Goal: Task Accomplishment & Management: Complete application form

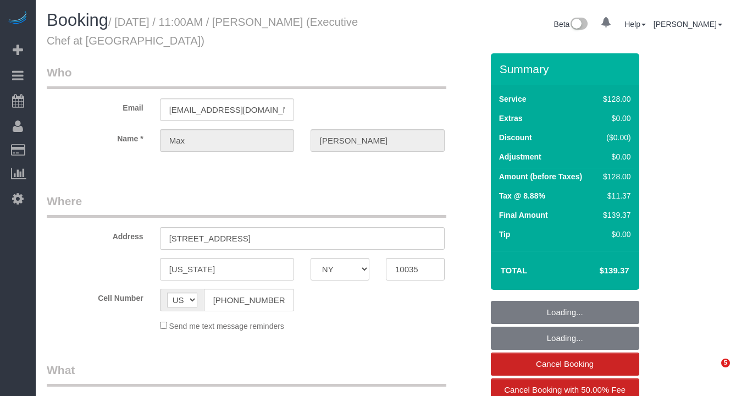
select select "NY"
select select "object:798"
select select "string:stripe-pm_1QxAXs4VGloSiKo7z8ObtaET"
select select "120"
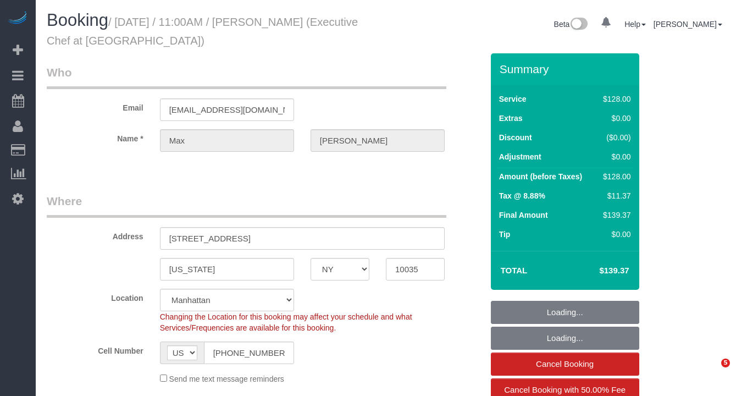
select select "object:949"
select select "number:58"
select select "number:73"
select select "number:15"
select select "number:5"
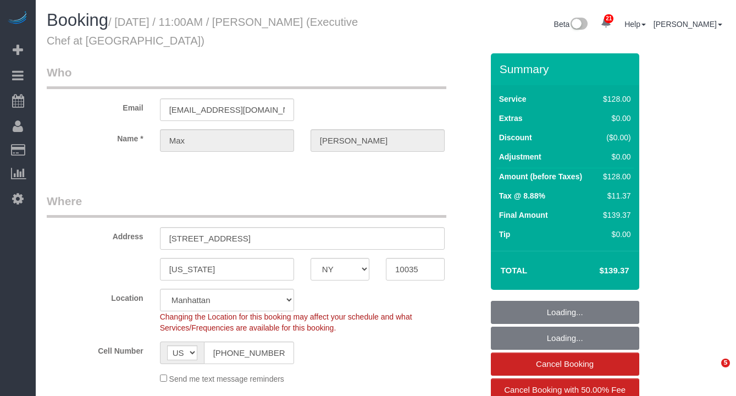
select select "spot1"
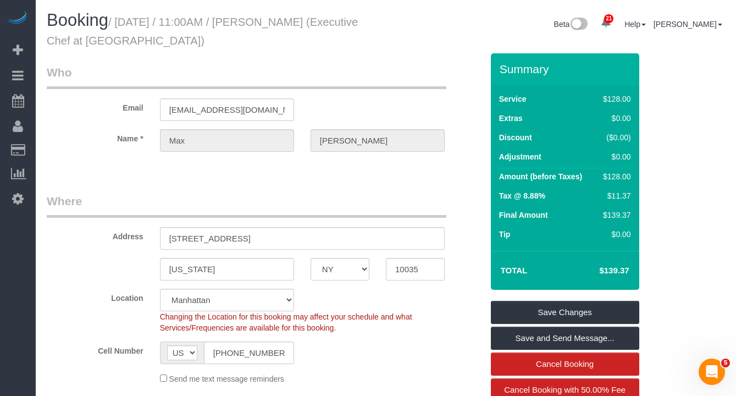
drag, startPoint x: 257, startPoint y: 41, endPoint x: 123, endPoint y: 25, distance: 135.1
click at [123, 25] on h1 "Booking / September 18, 2025 / 11:00AM / Max Loflin (Executive Chef at Thyme Ba…" at bounding box center [212, 29] width 331 height 37
copy small "September 18, 2025 / 11:00AM / Max Loflin (Executive Chef at Thyme Bar)"
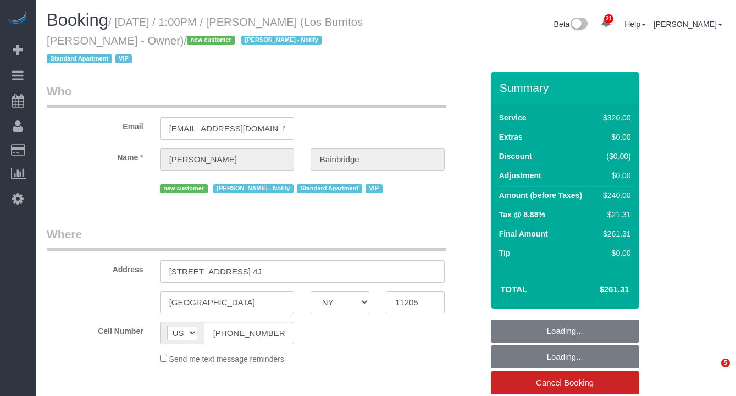
select select "NY"
select select "2"
select select "number:89"
select select "number:90"
select select "number:14"
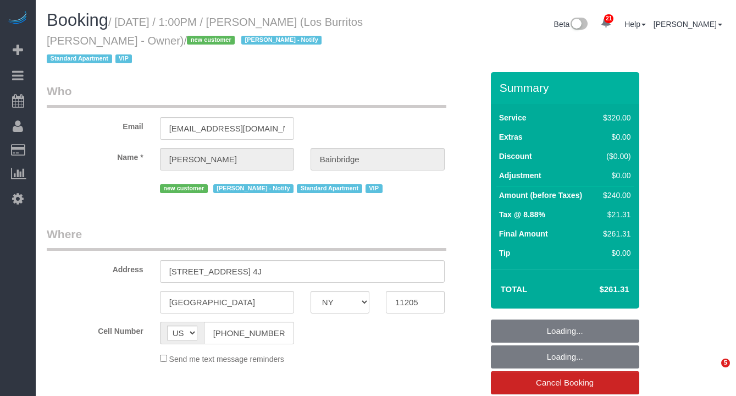
select select "number:5"
select select "object:1528"
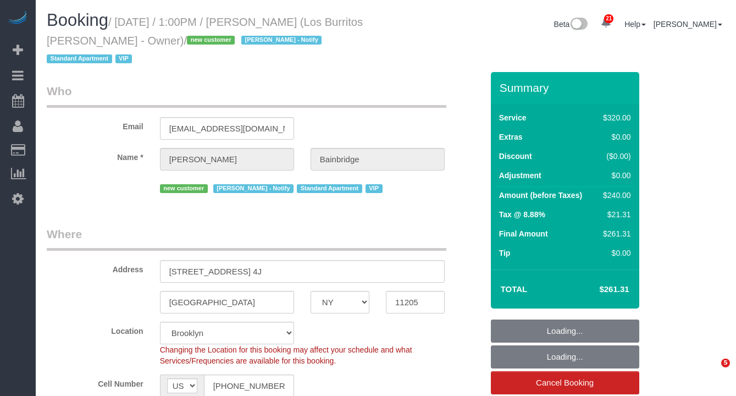
select select "spot44"
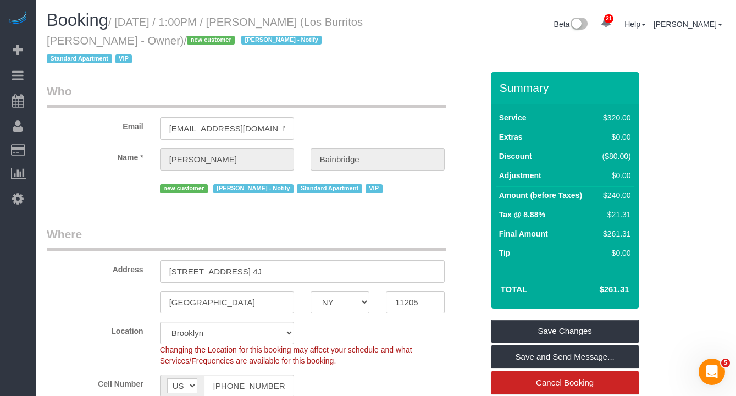
click at [329, 37] on h1 "Booking / September 18, 2025 / 1:00PM / Julia Bainbridge (Los Burritos Juarez -…" at bounding box center [212, 39] width 331 height 56
drag, startPoint x: 372, startPoint y: 20, endPoint x: 283, endPoint y: 18, distance: 89.6
click at [283, 18] on h1 "Booking / September 18, 2025 / 1:00PM / Julia Bainbridge (Los Burritos Juarez -…" at bounding box center [212, 39] width 331 height 56
copy small "Julia Bainbridge"
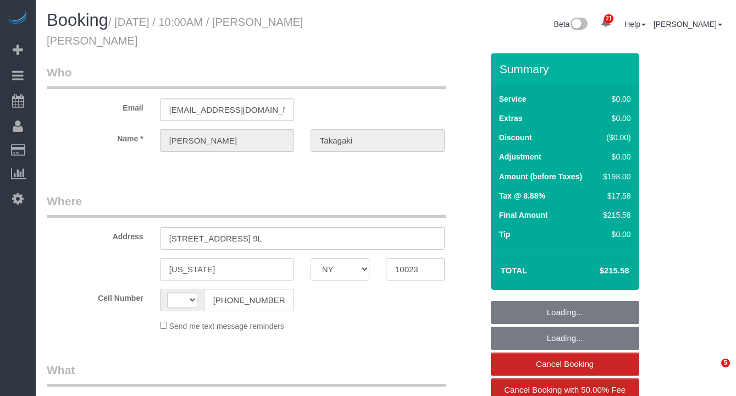
select select "NY"
select select "string:[GEOGRAPHIC_DATA]"
select select "object:1060"
select select "string:stripe-pm_1Pv42p4VGloSiKo7AW19V9U9"
select select "2"
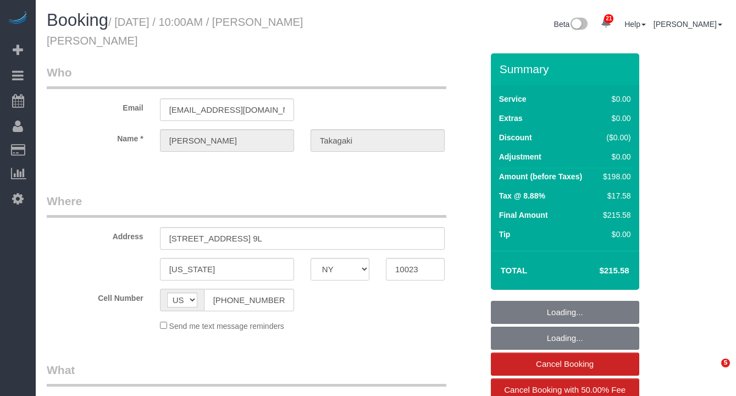
select select "2"
select select "number:89"
select select "number:90"
select select "number:15"
select select "number:6"
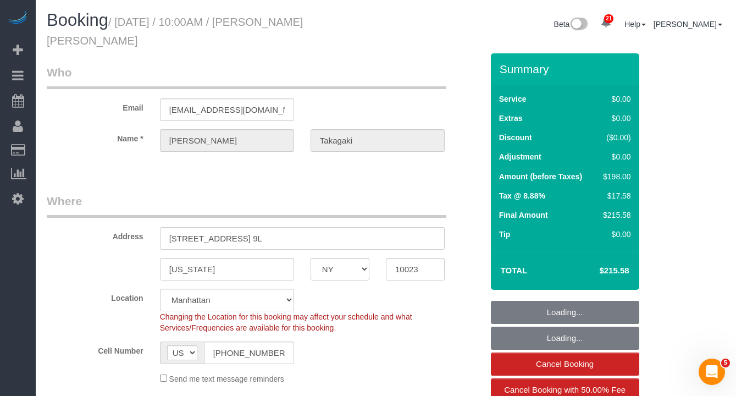
select select "spot1"
select select "2"
drag, startPoint x: 373, startPoint y: 21, endPoint x: 290, endPoint y: 26, distance: 83.2
click at [290, 26] on h1 "Booking / September 18, 2025 / 10:00AM / Marc Aaron Takagaki" at bounding box center [212, 29] width 331 height 37
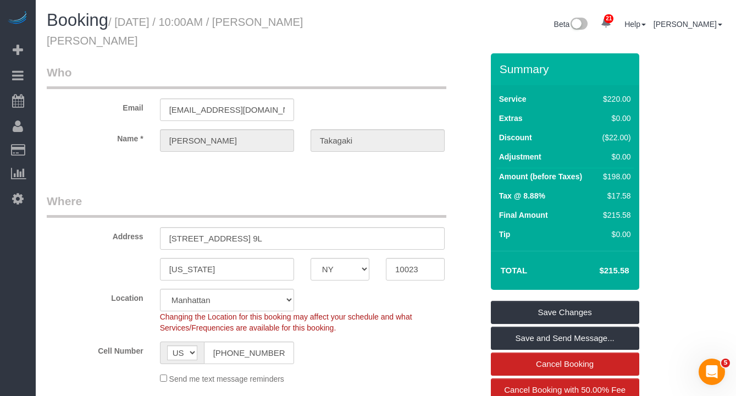
click at [190, 50] on div "Booking / September 18, 2025 / 10:00AM / Marc Aaron Takagaki" at bounding box center [211, 32] width 347 height 42
drag, startPoint x: 289, startPoint y: 43, endPoint x: 292, endPoint y: 25, distance: 18.3
click at [292, 25] on h1 "Booking / September 18, 2025 / 10:00AM / Marc Aaron Takagaki" at bounding box center [212, 29] width 331 height 37
copy small "Marc Aaron Takagaki"
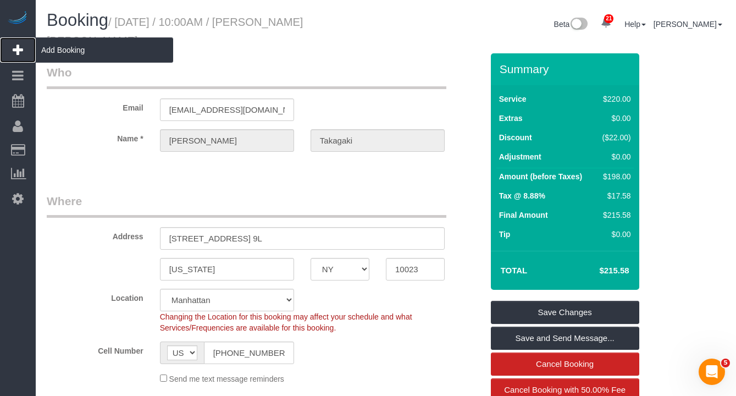
click at [68, 45] on span "Add Booking" at bounding box center [104, 49] width 137 height 25
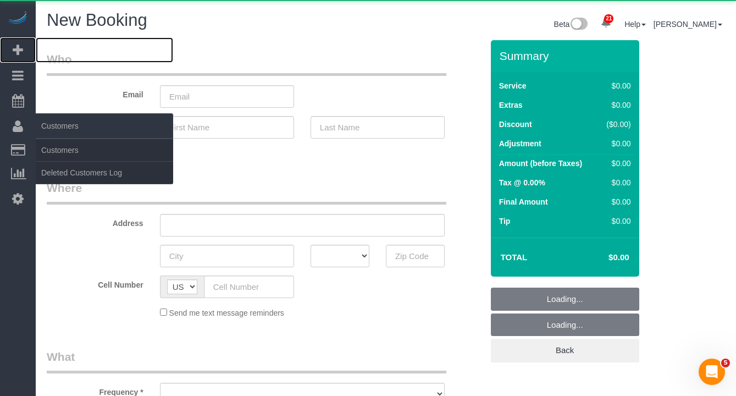
select select "number:89"
select select "number:90"
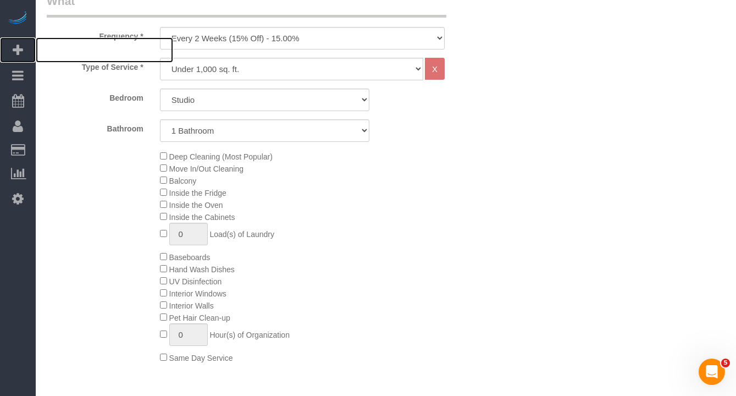
scroll to position [422, 0]
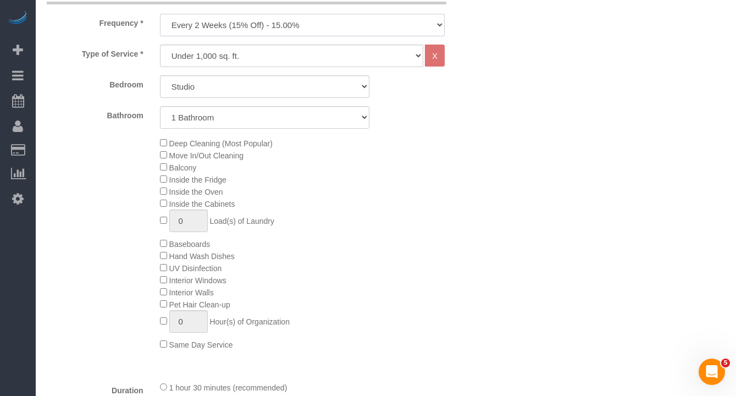
click at [224, 29] on select "One Time Weekly (20% Off) - 20.00% Every 2 Weeks (15% Off) - 15.00% Every 4 Wee…" at bounding box center [302, 25] width 285 height 23
select select "object:2963"
click at [160, 14] on select "One Time Weekly (20% Off) - 20.00% Every 2 Weeks (15% Off) - 15.00% Every 4 Wee…" at bounding box center [302, 25] width 285 height 23
click at [198, 58] on select "Under 1,000 sq. ft. 1,001 - 1,500 sq. ft. 1,500+ sq. ft. Custom Cleaning Office…" at bounding box center [291, 56] width 263 height 23
click at [206, 89] on select "Studio 1 Bedroom 2 Bedrooms 3 Bedrooms" at bounding box center [264, 86] width 209 height 23
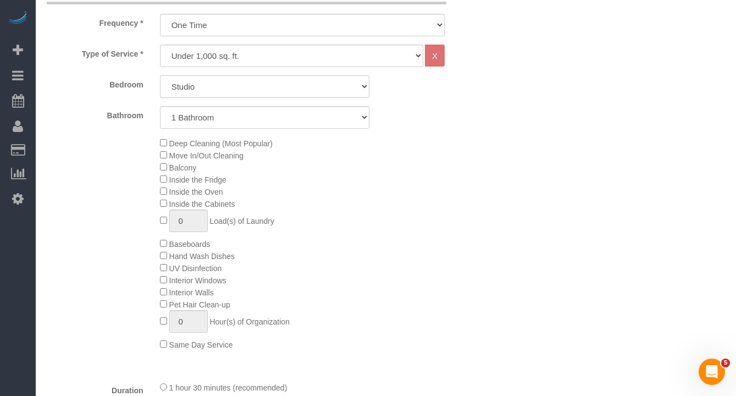
select select "3"
click at [160, 75] on select "Studio 1 Bedroom 2 Bedrooms 3 Bedrooms" at bounding box center [264, 86] width 209 height 23
click at [280, 124] on select "1 Bathroom 2 Bathrooms" at bounding box center [264, 117] width 209 height 23
select select "2"
click at [160, 106] on select "1 Bathroom 2 Bathrooms" at bounding box center [264, 117] width 209 height 23
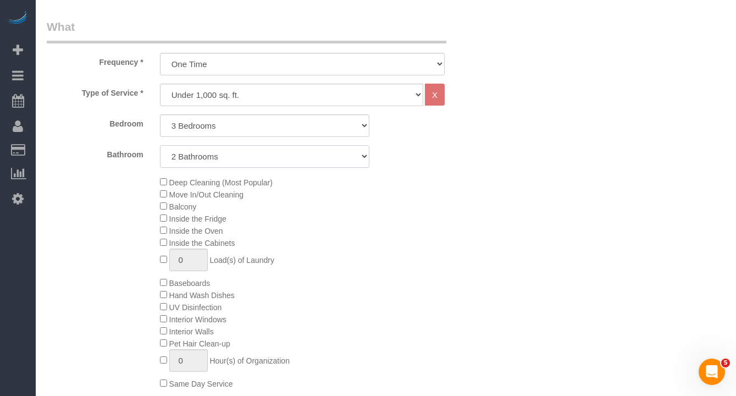
scroll to position [375, 0]
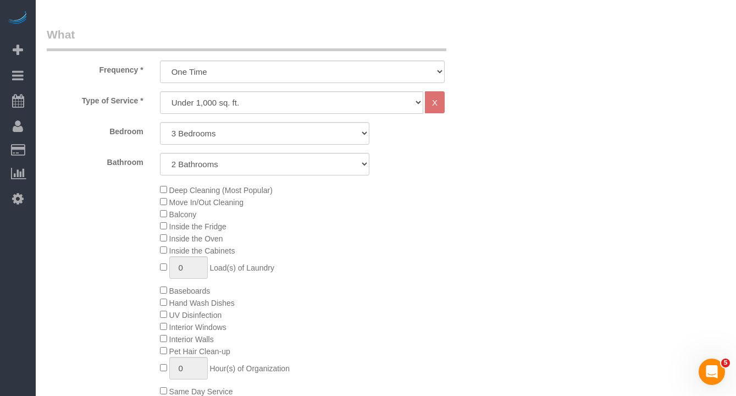
click at [167, 192] on span "Deep Cleaning (Most Popular)" at bounding box center [216, 190] width 113 height 9
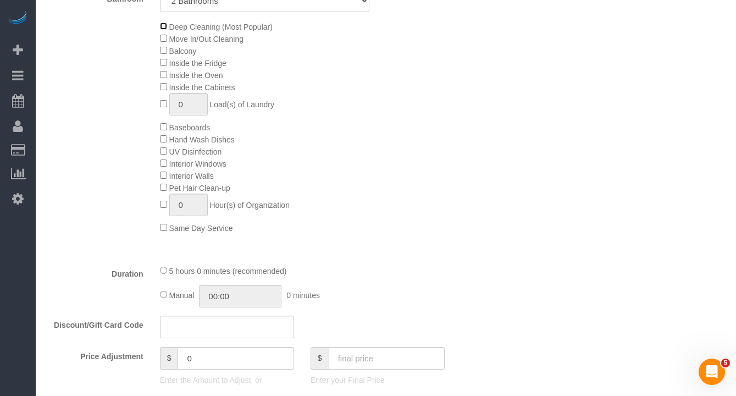
scroll to position [534, 0]
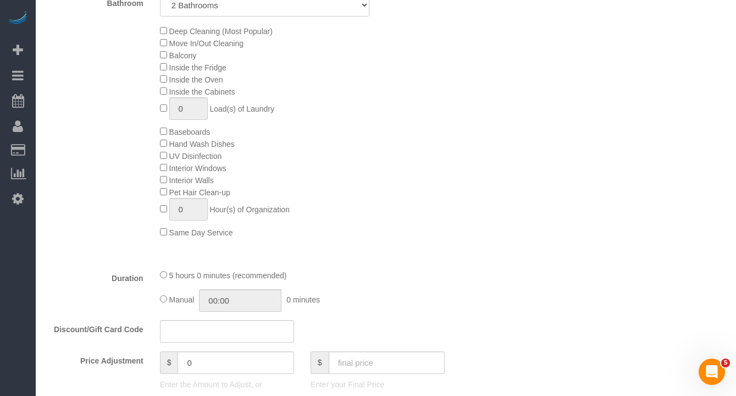
click at [368, 258] on div "Type of Service * Under 1,000 sq. ft. 1,001 - 1,500 sq. ft. 1,500+ sq. ft. Cust…" at bounding box center [265, 96] width 436 height 328
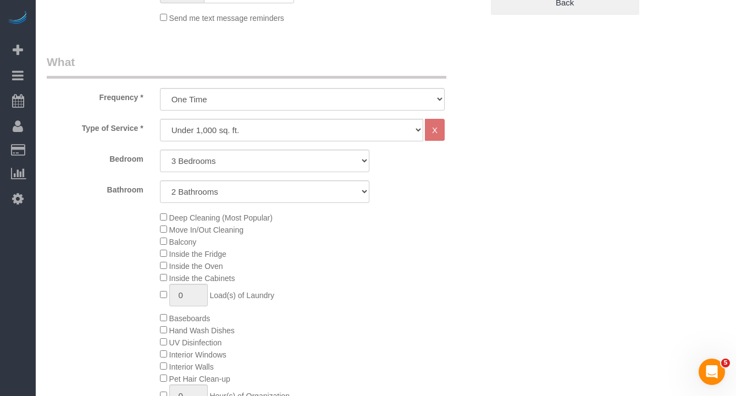
scroll to position [350, 0]
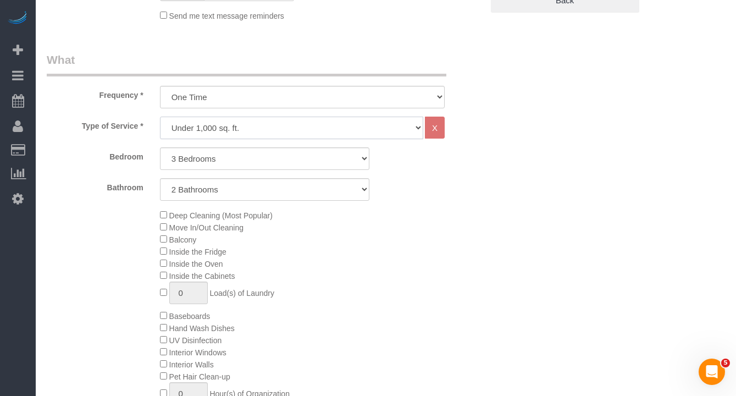
click at [207, 128] on select "Under 1,000 sq. ft. 1,001 - 1,500 sq. ft. 1,500+ sq. ft. Custom Cleaning Office…" at bounding box center [291, 128] width 263 height 23
select select "212"
click at [160, 117] on select "Under 1,000 sq. ft. 1,001 - 1,500 sq. ft. 1,500+ sq. ft. Custom Cleaning Office…" at bounding box center [291, 128] width 263 height 23
select select "2"
select select "120"
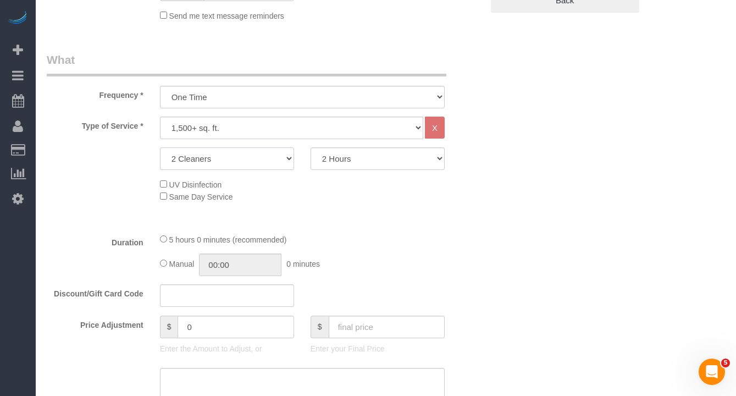
click at [209, 157] on select "2 Cleaners 3 Cleaners 4 Cleaners 5 Cleaners" at bounding box center [227, 158] width 134 height 23
select select "3"
click at [160, 147] on select "2 Cleaners 3 Cleaners 4 Cleaners 5 Cleaners" at bounding box center [227, 158] width 134 height 23
click at [352, 156] on select "2 Hours 2.5 Hours 3 Hours 3.5 Hours 4 Hours 4.5 Hours 5 Hours 5.5 Hours 6 Hours…" at bounding box center [378, 158] width 134 height 23
select select "240"
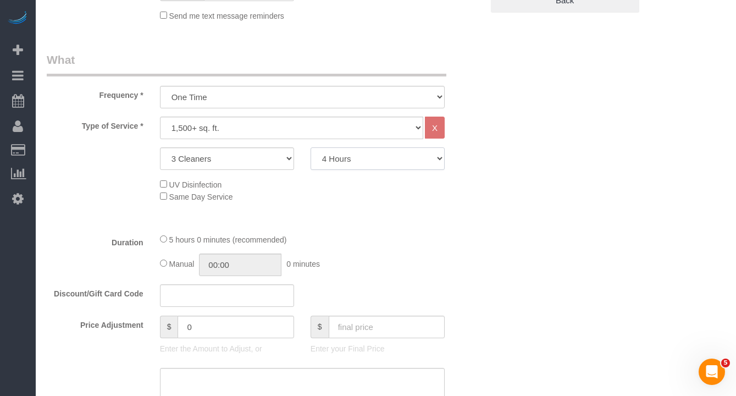
click at [311, 147] on select "2 Hours 2.5 Hours 3 Hours 3.5 Hours 4 Hours 4.5 Hours 5 Hours 5.5 Hours 6 Hours…" at bounding box center [378, 158] width 134 height 23
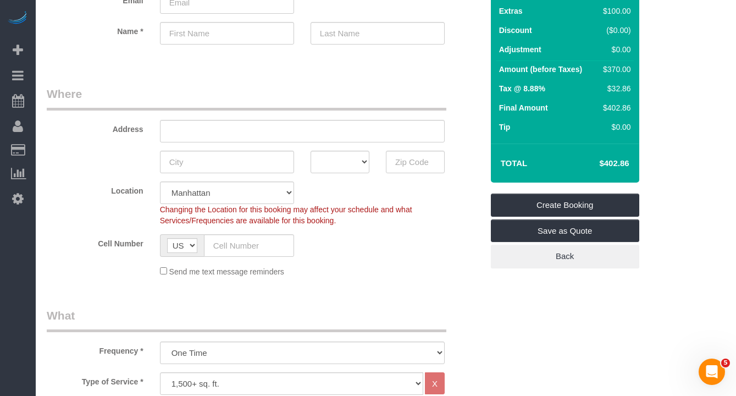
scroll to position [0, 0]
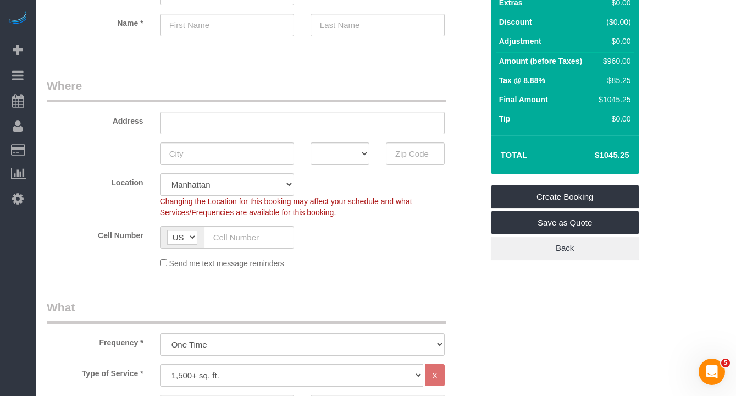
scroll to position [281, 0]
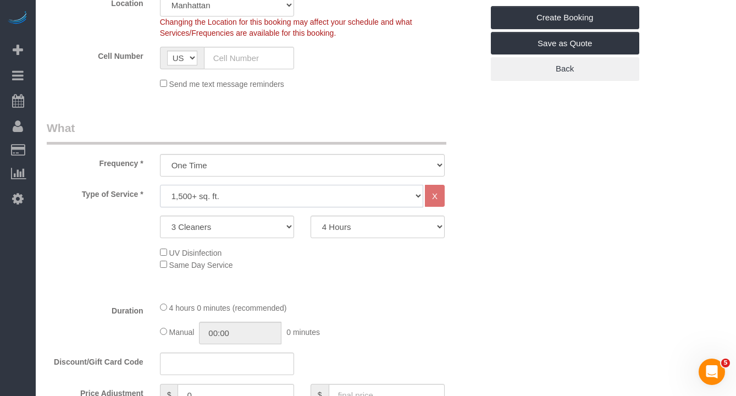
click at [261, 196] on select "Under 1,000 sq. ft. 1,001 - 1,500 sq. ft. 1,500+ sq. ft. Custom Cleaning Office…" at bounding box center [291, 196] width 263 height 23
select select "216"
click at [160, 185] on select "Under 1,000 sq. ft. 1,001 - 1,500 sq. ft. 1,500+ sq. ft. Custom Cleaning Office…" at bounding box center [291, 196] width 263 height 23
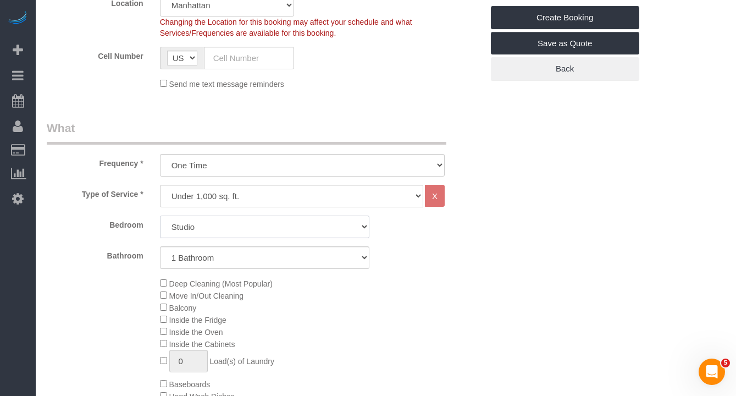
click at [230, 228] on select "Studio 1 Bedroom 2 Bedrooms 3 Bedrooms" at bounding box center [264, 226] width 209 height 23
select select "3"
click at [160, 215] on select "Studio 1 Bedroom 2 Bedrooms 3 Bedrooms" at bounding box center [264, 226] width 209 height 23
click at [235, 263] on select "1 Bathroom 2 Bathrooms" at bounding box center [264, 257] width 209 height 23
select select "2"
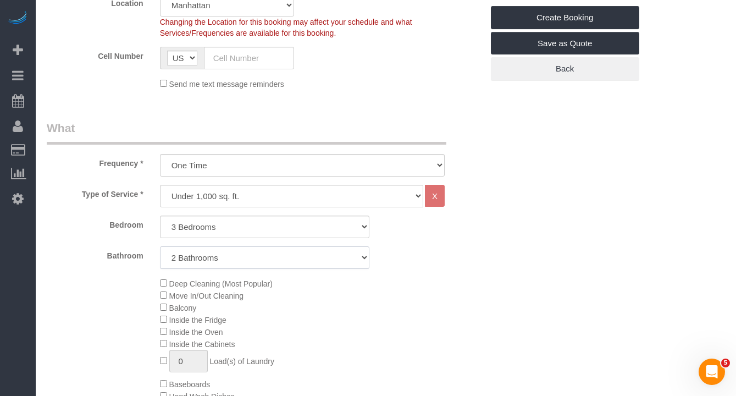
click at [160, 246] on select "1 Bathroom 2 Bathrooms" at bounding box center [264, 257] width 209 height 23
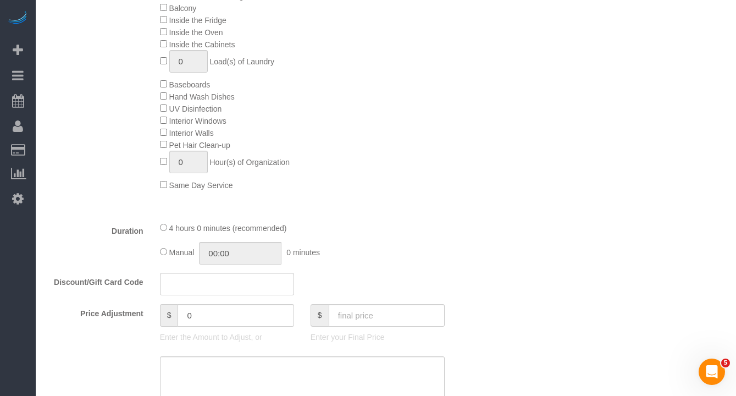
scroll to position [586, 0]
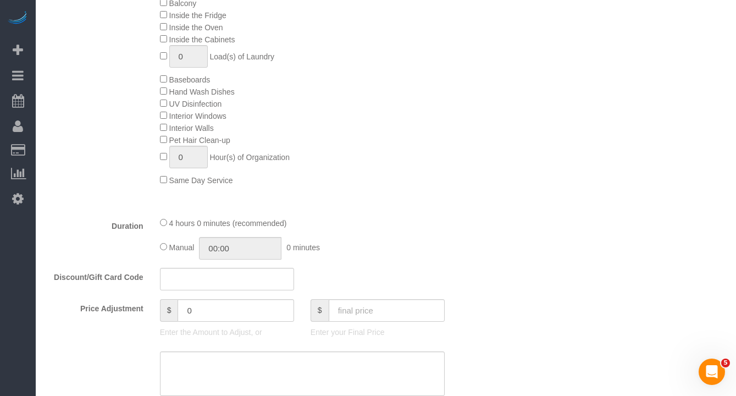
click at [413, 261] on fieldset "What Frequency * One Time Weekly (20% Off) - 20.00% Every 2 Weeks (15% Off) - 1…" at bounding box center [265, 190] width 436 height 751
click at [413, 255] on div "Manual 00:00 0 minutes" at bounding box center [302, 248] width 285 height 23
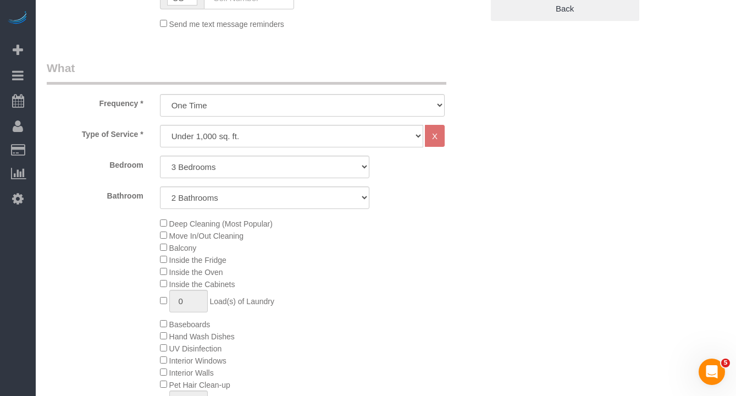
scroll to position [342, 0]
click at [240, 132] on select "Under 1,000 sq. ft. 1,001 - 1,500 sq. ft. 1,500+ sq. ft. Custom Cleaning Office…" at bounding box center [291, 135] width 263 height 23
select select "212"
click at [160, 124] on select "Under 1,000 sq. ft. 1,001 - 1,500 sq. ft. 1,500+ sq. ft. Custom Cleaning Office…" at bounding box center [291, 135] width 263 height 23
select select "2"
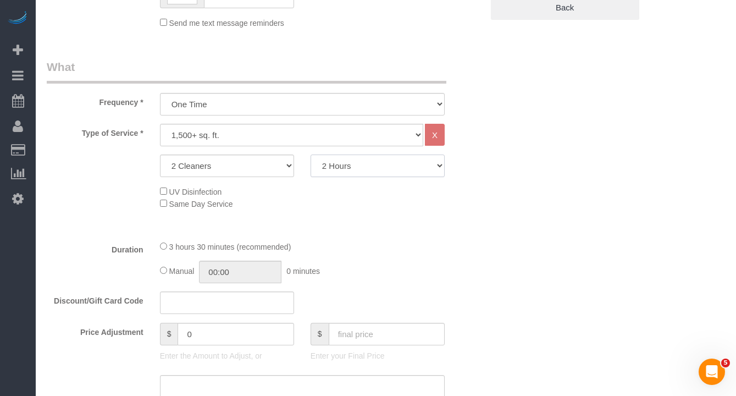
click at [361, 167] on select "2 Hours 2.5 Hours 3 Hours 3.5 Hours 4 Hours 4.5 Hours 5 Hours 5.5 Hours 6 Hours…" at bounding box center [378, 165] width 134 height 23
select select "240"
click at [311, 154] on select "2 Hours 2.5 Hours 3 Hours 3.5 Hours 4 Hours 4.5 Hours 5 Hours 5.5 Hours 6 Hours…" at bounding box center [378, 165] width 134 height 23
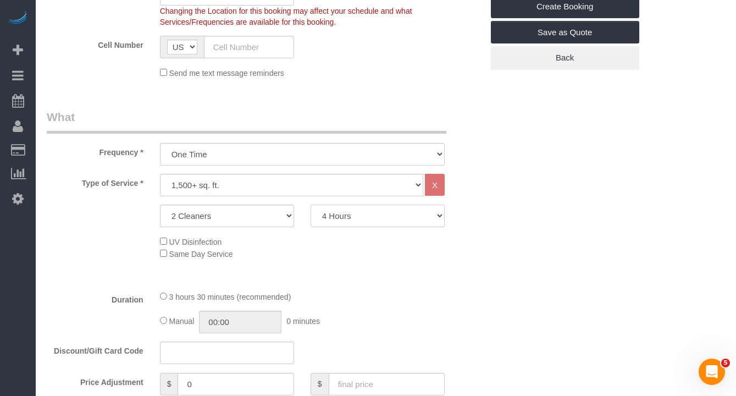
scroll to position [178, 0]
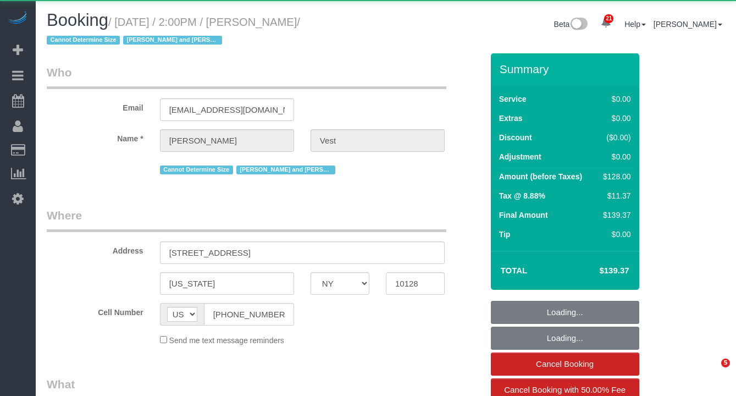
select select "NY"
select select "number:57"
select select "number:74"
select select "number:15"
select select "number:6"
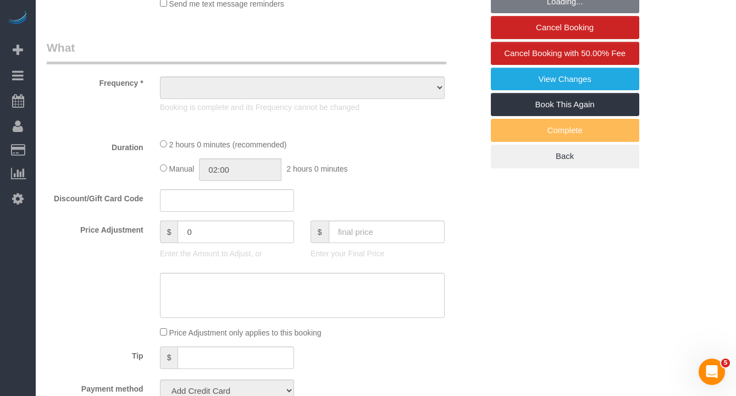
scroll to position [389, 0]
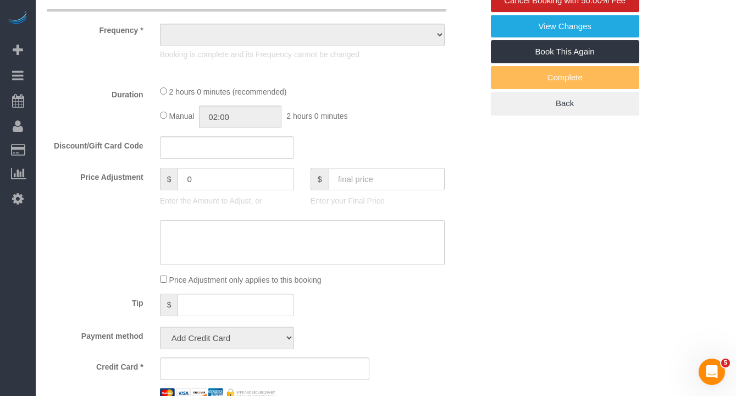
select select "string:stripe-pm_1R74TQ4VGloSiKo7zsvzPauP"
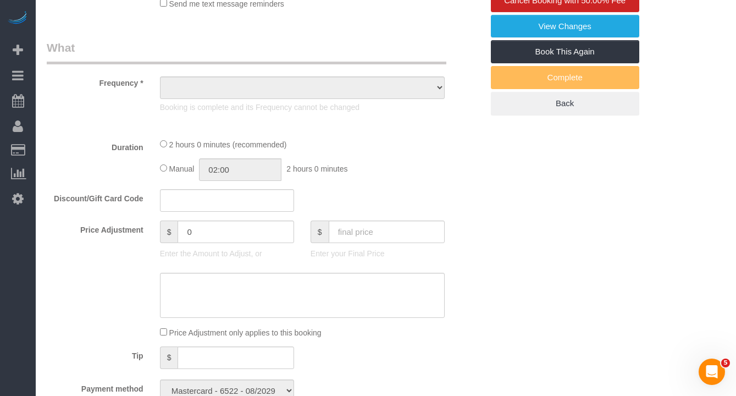
select select "object:963"
select select "1"
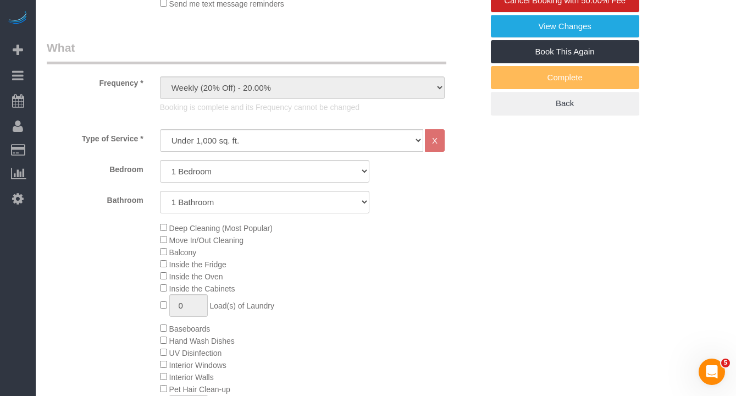
scroll to position [0, 0]
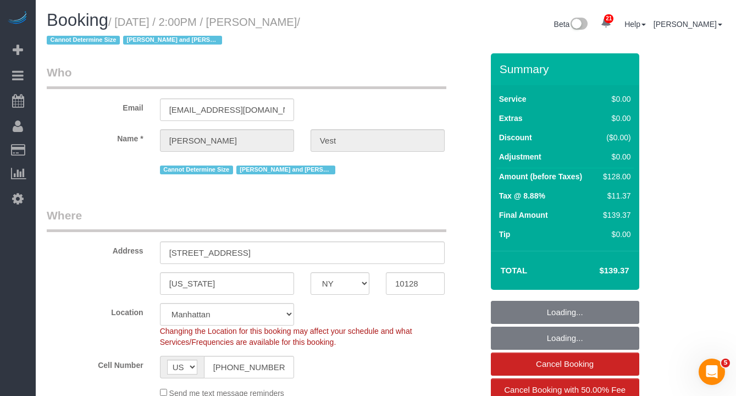
select select "spot1"
select select "1"
select select "object:1572"
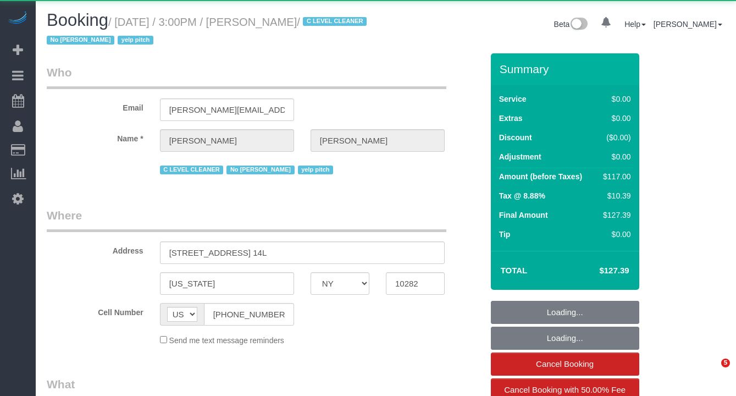
select select "NY"
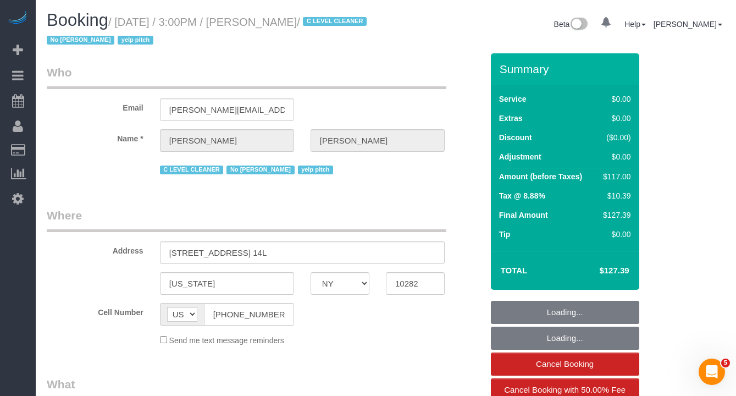
select select "object:925"
select select "string:stripe-pm_1KsUWe4VGloSiKo7se352iAz"
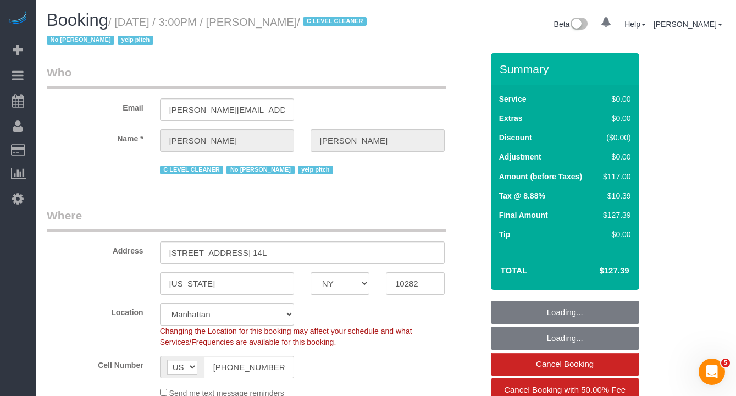
select select "spot1"
select select "object:1103"
select select "number:89"
select select "number:90"
select select "number:15"
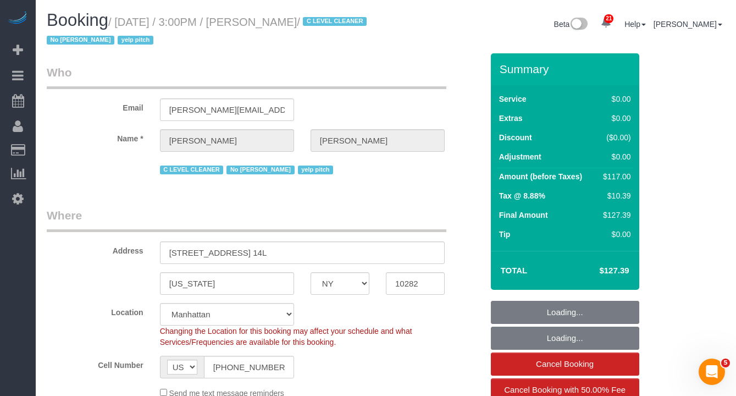
select select "number:6"
select select "number:21"
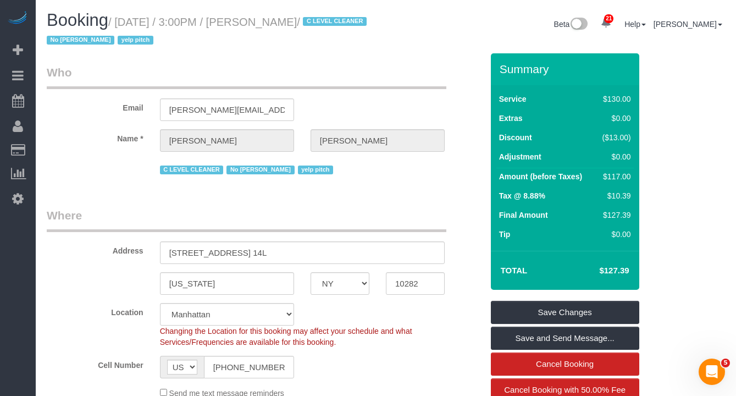
drag, startPoint x: 382, startPoint y: 67, endPoint x: 390, endPoint y: 36, distance: 32.5
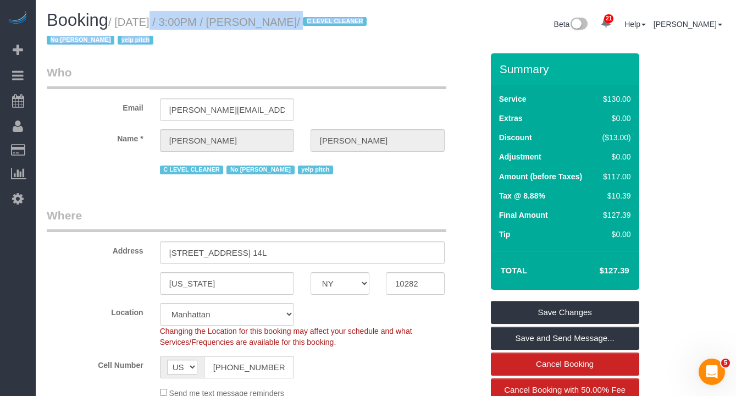
drag, startPoint x: 300, startPoint y: 23, endPoint x: 141, endPoint y: 27, distance: 158.9
click at [140, 27] on div "Booking / [DATE] / 3:00PM / [PERSON_NAME] / C LEVEL CLEANER No [PERSON_NAME] ye…" at bounding box center [385, 32] width 695 height 42
click at [141, 27] on small "/ [DATE] / 3:00PM / [PERSON_NAME] / C LEVEL CLEANER No [PERSON_NAME] yelp pitch" at bounding box center [208, 31] width 323 height 31
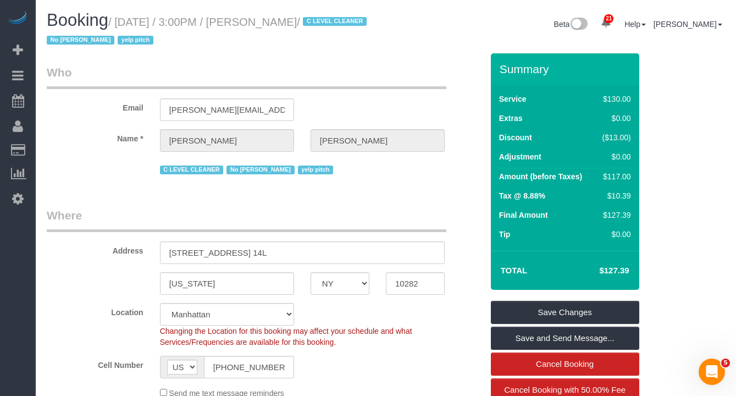
drag, startPoint x: 123, startPoint y: 24, endPoint x: 372, endPoint y: 20, distance: 249.1
click at [370, 20] on small "/ [DATE] / 3:00PM / [PERSON_NAME] / C LEVEL CLEANER No [PERSON_NAME] yelp pitch" at bounding box center [208, 31] width 323 height 31
copy small "[DATE] / 3:00PM / [PERSON_NAME]"
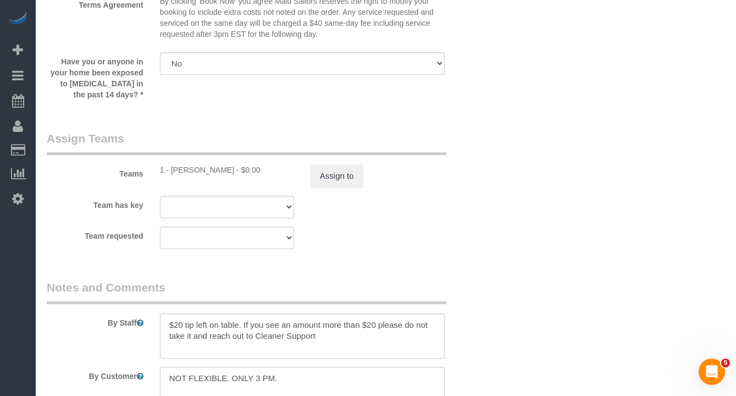
scroll to position [1412, 0]
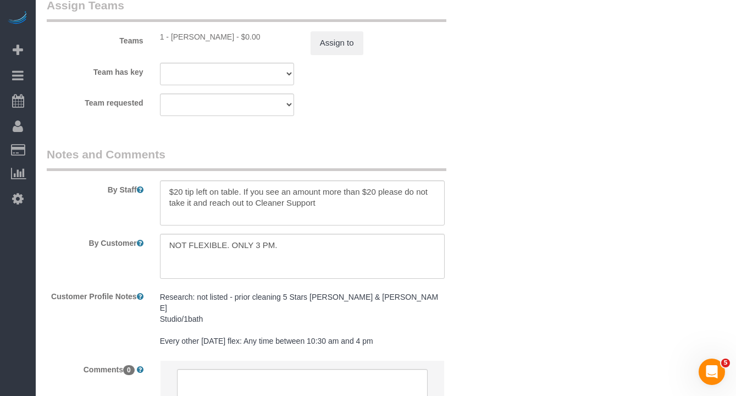
scroll to position [1548, 0]
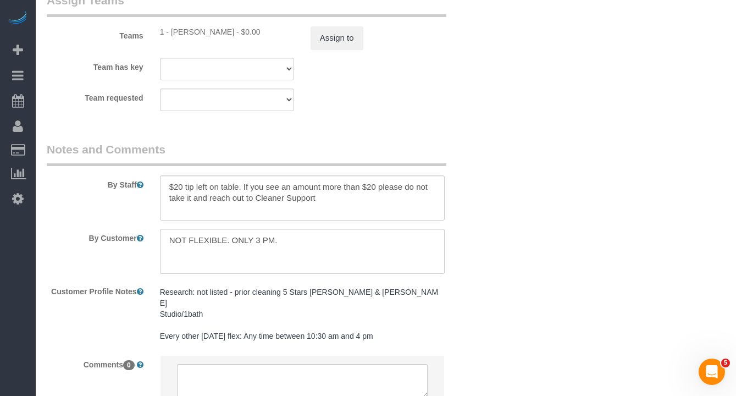
click at [328, 225] on sui-booking-comments "By Staff By Customer Customer Profile Notes Research: not listed - prior cleani…" at bounding box center [265, 279] width 436 height 277
click at [295, 203] on textarea at bounding box center [302, 197] width 285 height 45
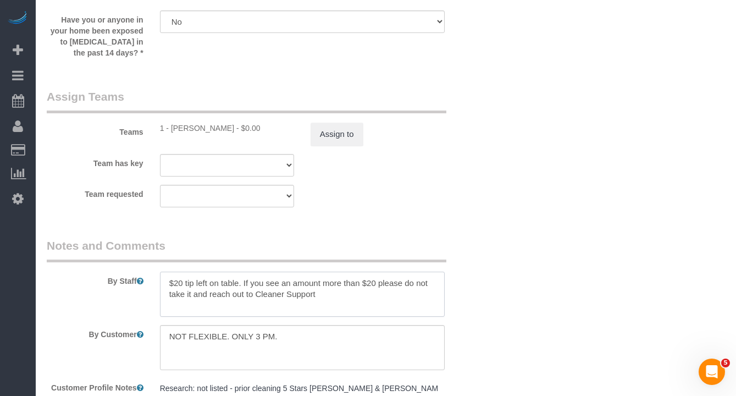
scroll to position [1518, 0]
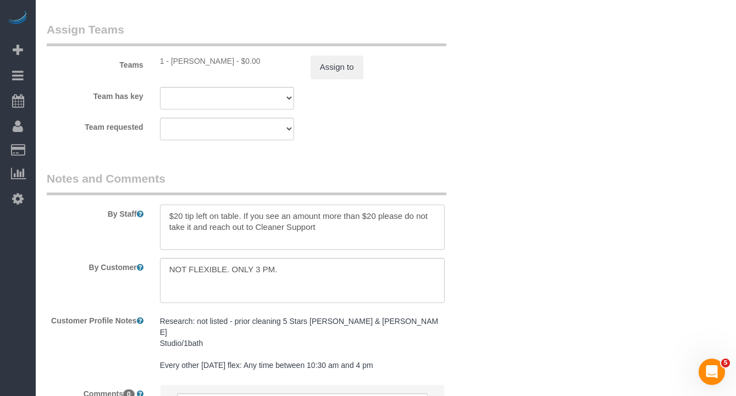
click at [303, 229] on textarea at bounding box center [302, 227] width 285 height 45
click at [242, 217] on textarea at bounding box center [302, 227] width 285 height 45
drag, startPoint x: 244, startPoint y: 213, endPoint x: 7, endPoint y: 200, distance: 237.9
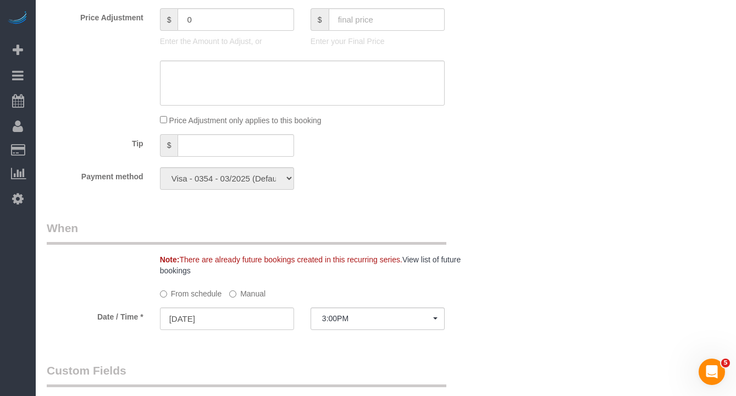
scroll to position [865, 0]
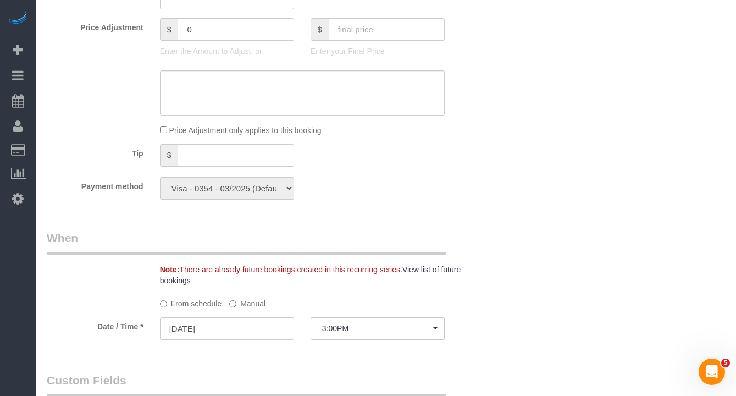
type textarea "If you see an amount more than $20 please do not take it and reach out to Clean…"
click at [234, 161] on input "text" at bounding box center [236, 155] width 116 height 23
type input "20"
click at [460, 179] on div "Payment method Visa - 0354 - 03/2025 (Default) Add Credit Card ─────────────── …" at bounding box center [264, 188] width 452 height 23
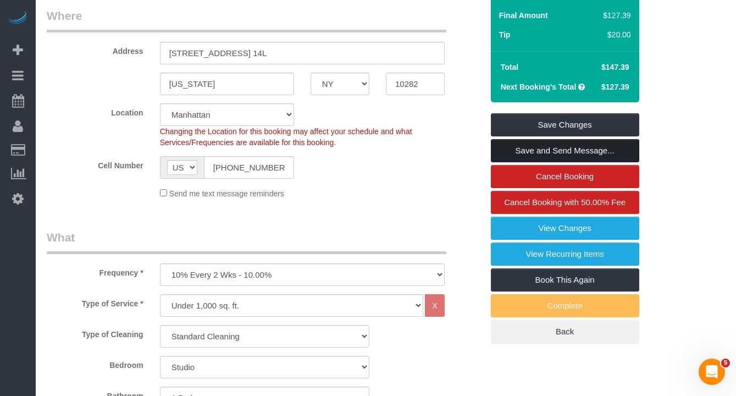
scroll to position [188, 0]
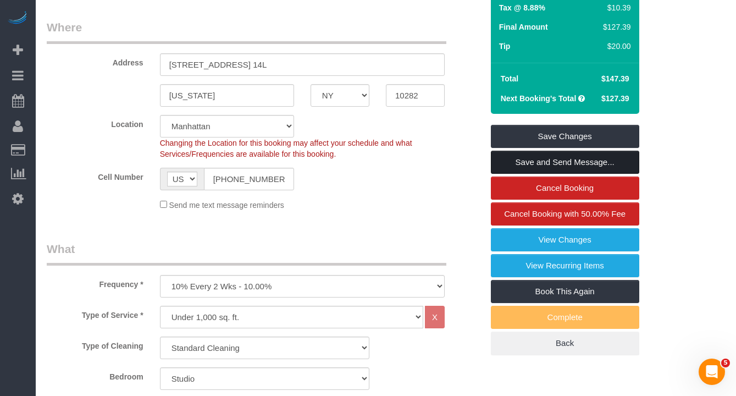
click at [544, 159] on link "Save and Send Message..." at bounding box center [565, 162] width 148 height 23
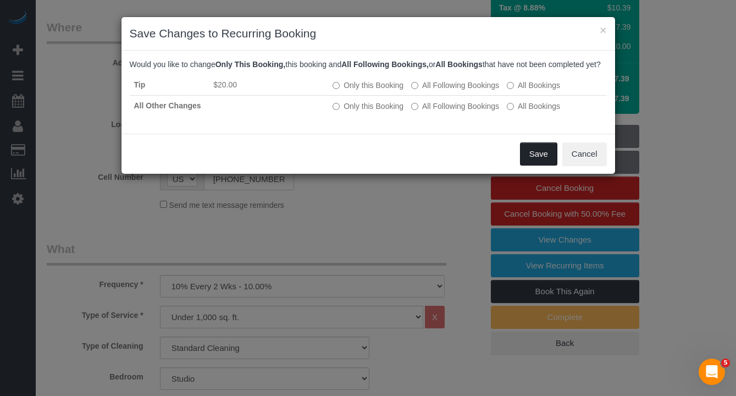
click at [538, 165] on button "Save" at bounding box center [538, 153] width 37 height 23
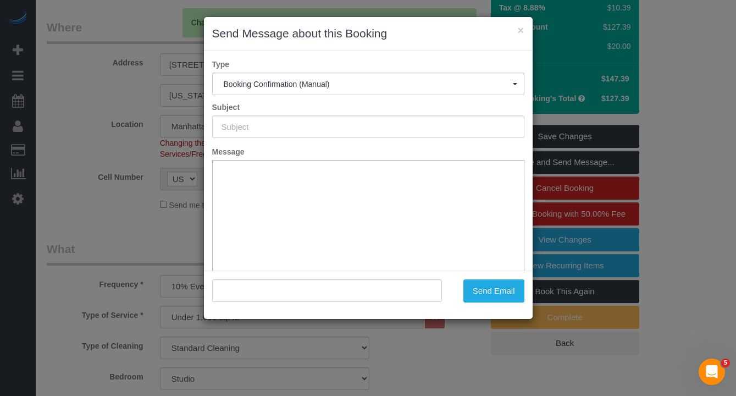
scroll to position [0, 0]
type input "Cleaning Confirmed for [DATE] 3:00pm"
type input ""[PERSON_NAME]" <[PERSON_NAME][EMAIL_ADDRESS][PERSON_NAME][DOMAIN_NAME]>"
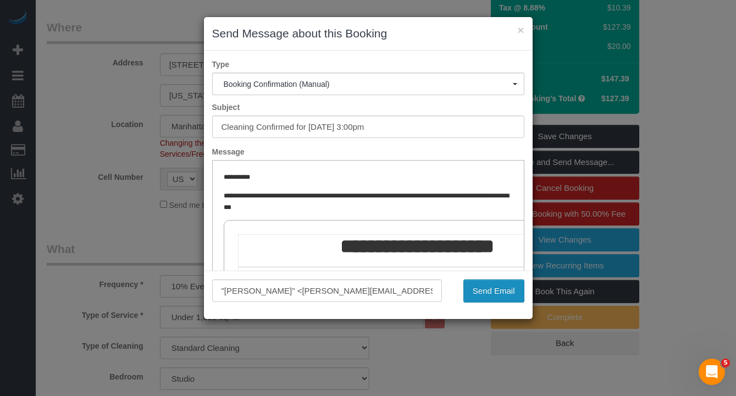
click at [490, 294] on button "Send Email" at bounding box center [493, 290] width 61 height 23
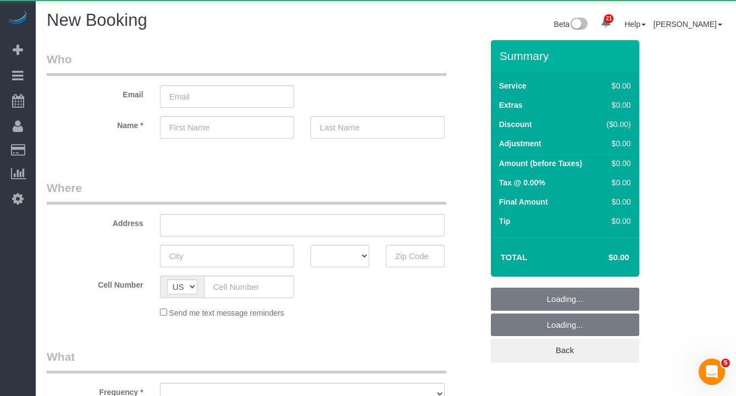
select select "object:2279"
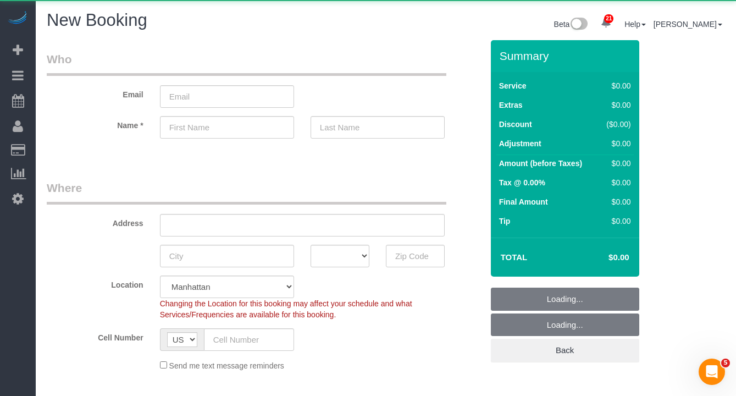
select select "number:89"
select select "number:90"
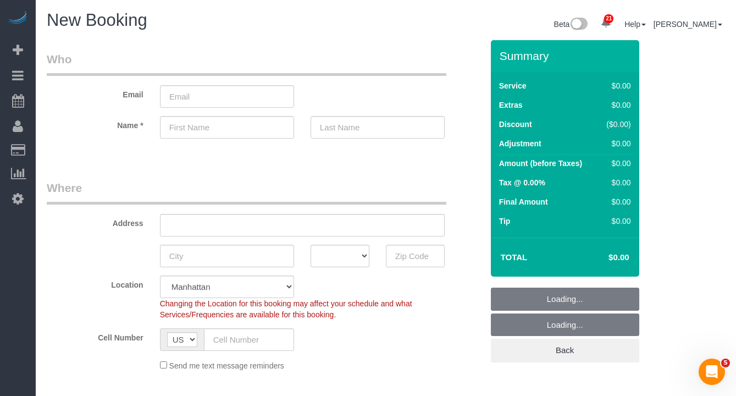
select select "object:2984"
